Goal: Browse casually: Explore the website without a specific task or goal

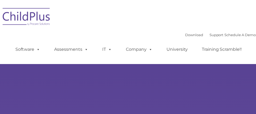
type input ""
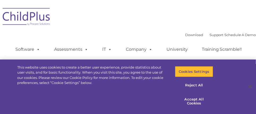
select select "MEDIUM"
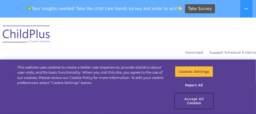
click at [192, 104] on button "Accept All Cookies" at bounding box center [194, 101] width 39 height 15
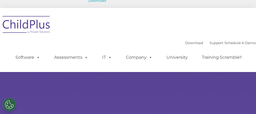
type input ""
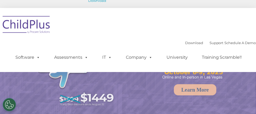
select select "MEDIUM"
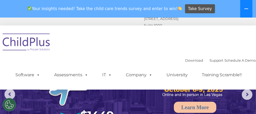
click at [246, 8] on icon at bounding box center [247, 9] width 4 height 4
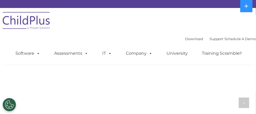
scroll to position [368, 0]
